Goal: Task Accomplishment & Management: Use online tool/utility

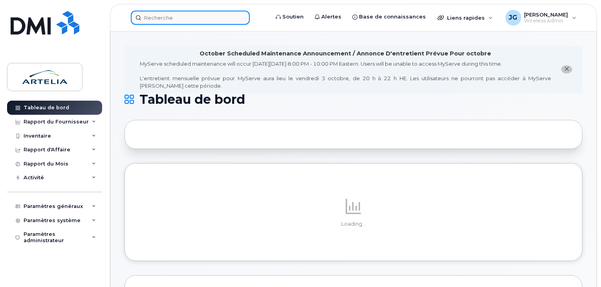
click at [188, 21] on input at bounding box center [190, 18] width 119 height 14
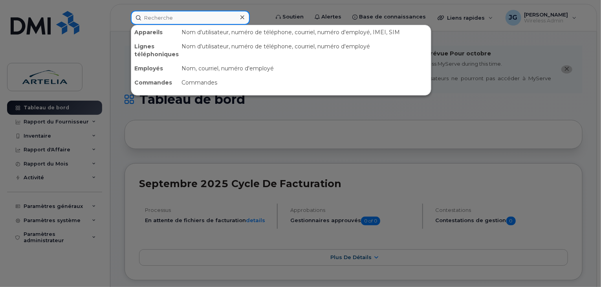
paste input "5838"
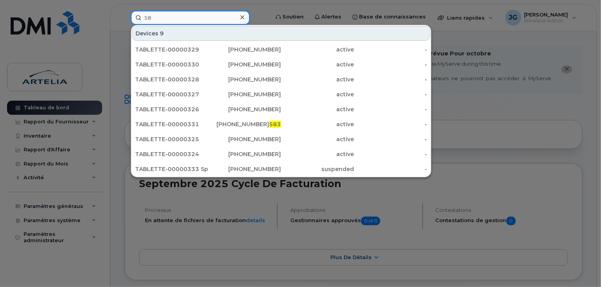
type input "5"
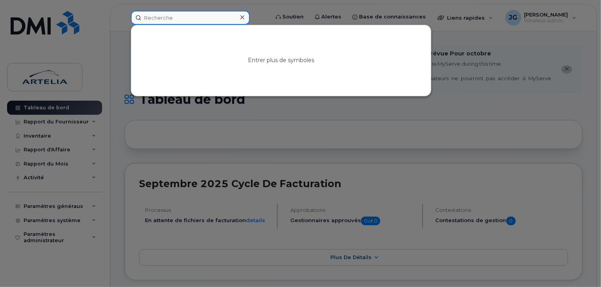
paste input "5142298151"
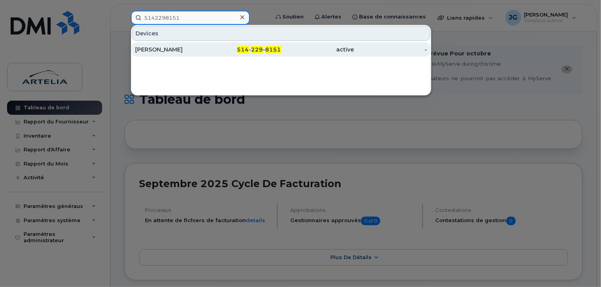
type input "5142298151"
click at [206, 50] on div "[PERSON_NAME]" at bounding box center [171, 50] width 73 height 8
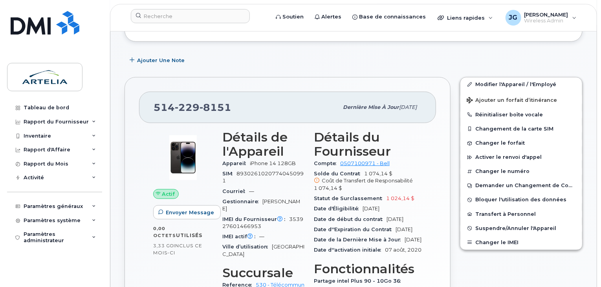
scroll to position [178, 0]
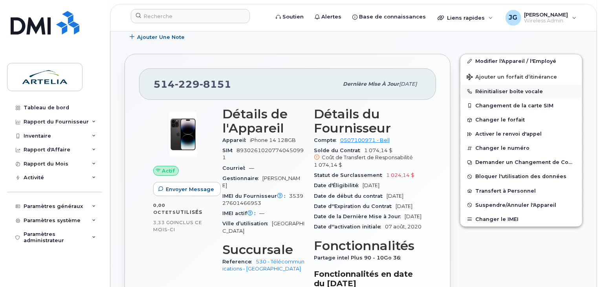
click at [489, 85] on button "Réinitialiser boîte vocale" at bounding box center [522, 92] width 122 height 14
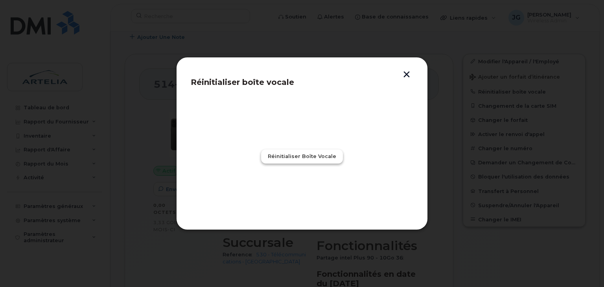
click at [273, 150] on button "Réinitialiser boîte vocale" at bounding box center [302, 156] width 82 height 14
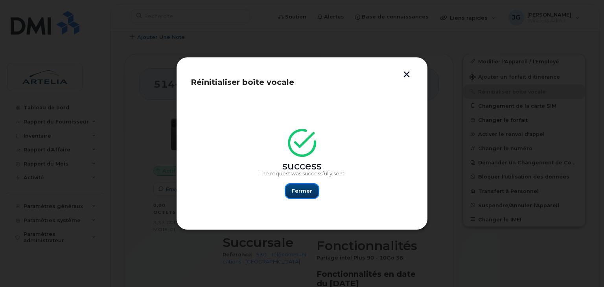
click at [291, 189] on button "Fermer" at bounding box center [301, 191] width 33 height 14
